Goal: Information Seeking & Learning: Learn about a topic

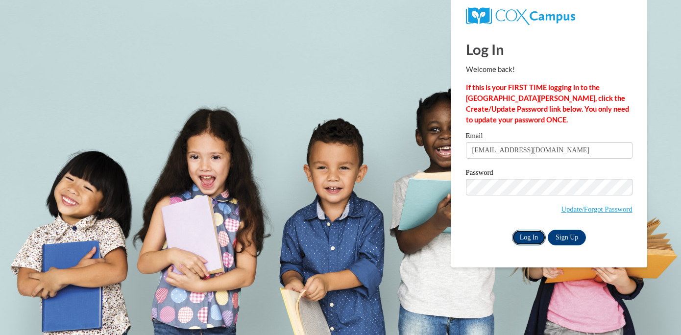
click at [527, 234] on input "Log In" at bounding box center [529, 238] width 34 height 16
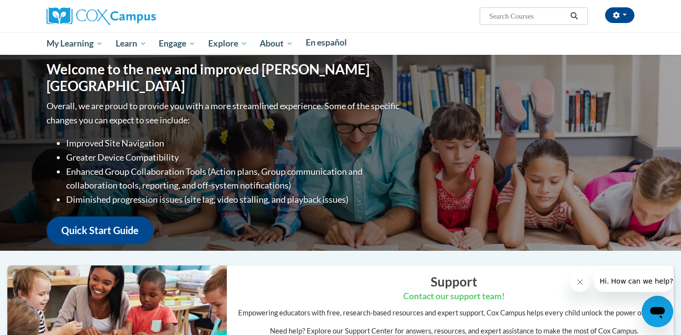
click at [513, 18] on input "Search..." at bounding box center [527, 16] width 78 height 12
type input "read along"
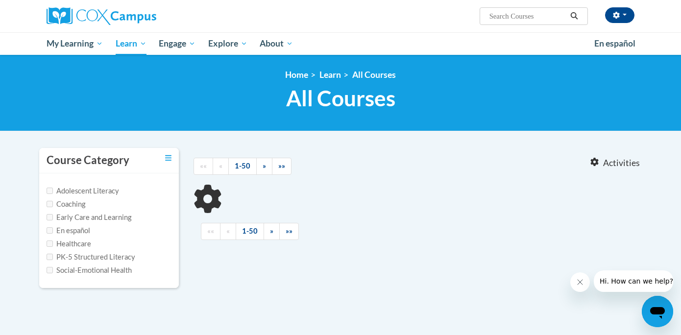
type input "read along"
click at [535, 15] on input "read along" at bounding box center [527, 16] width 78 height 12
click at [526, 15] on input "read along" at bounding box center [527, 16] width 78 height 12
type input "read aloud"
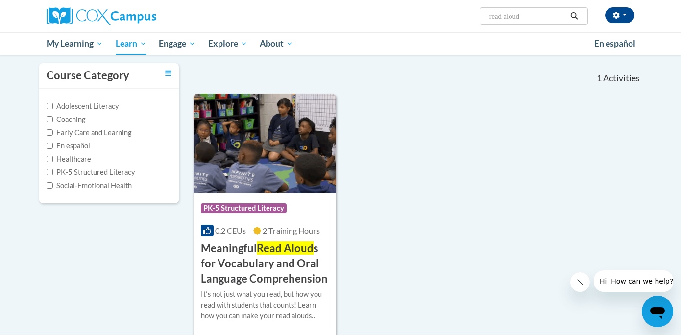
scroll to position [88, 0]
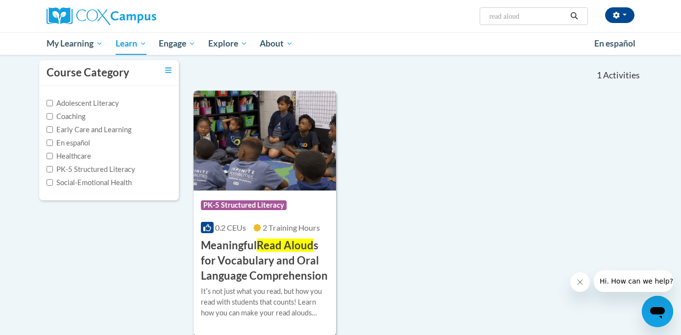
click at [276, 147] on img at bounding box center [265, 141] width 143 height 100
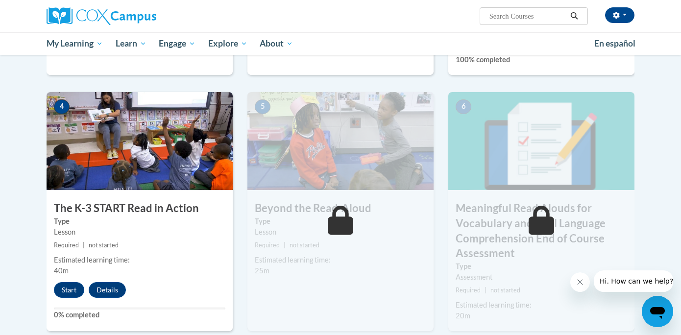
scroll to position [465, 0]
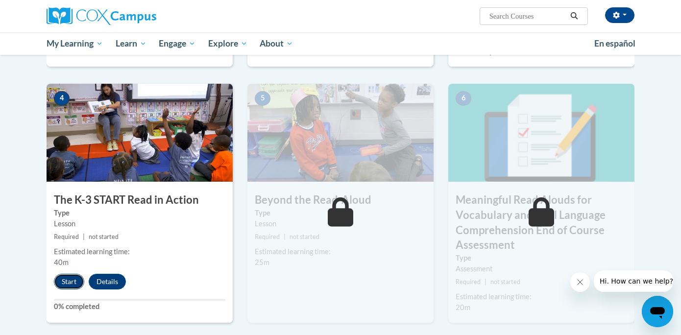
click at [71, 281] on button "Start" at bounding box center [69, 282] width 30 height 16
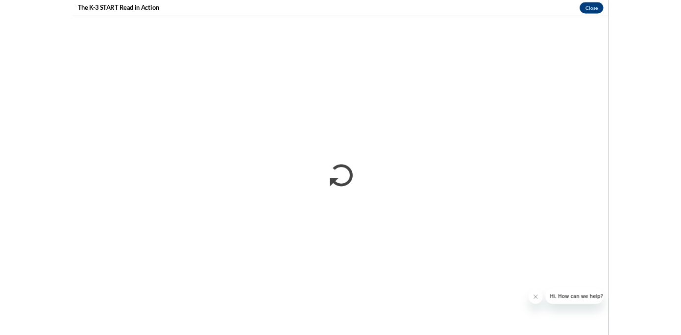
scroll to position [0, 0]
